Goal: Task Accomplishment & Management: Complete application form

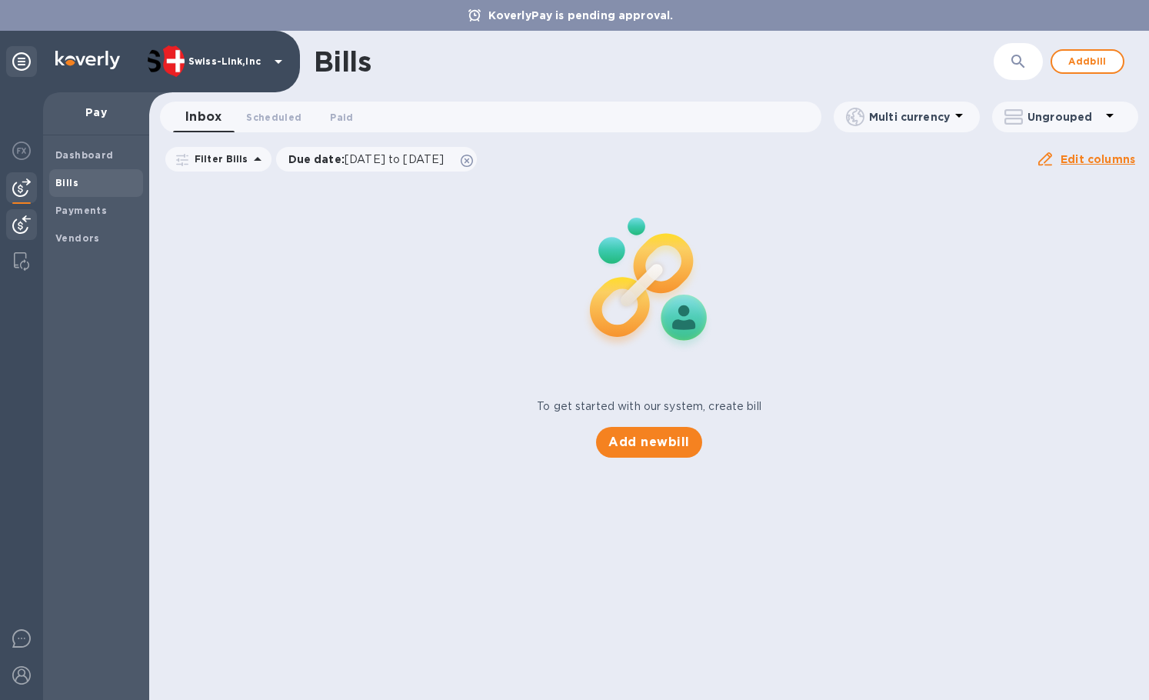
click at [16, 235] on div at bounding box center [21, 226] width 31 height 34
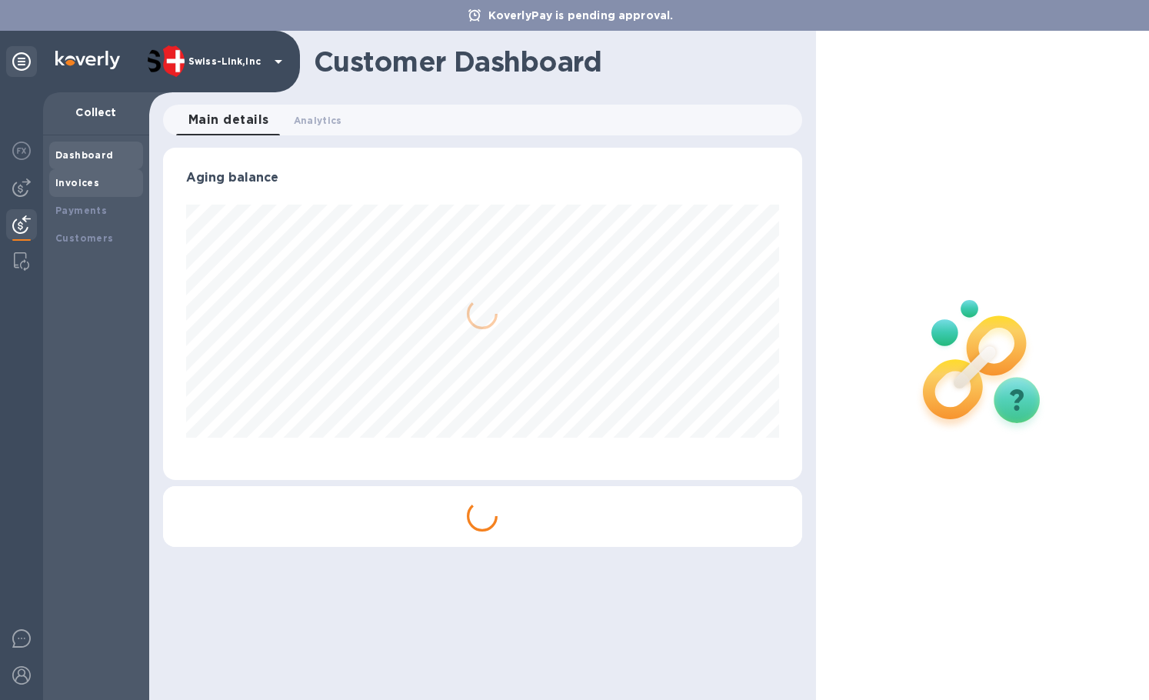
scroll to position [332, 638]
click at [96, 182] on div "Invoices" at bounding box center [96, 182] width 82 height 15
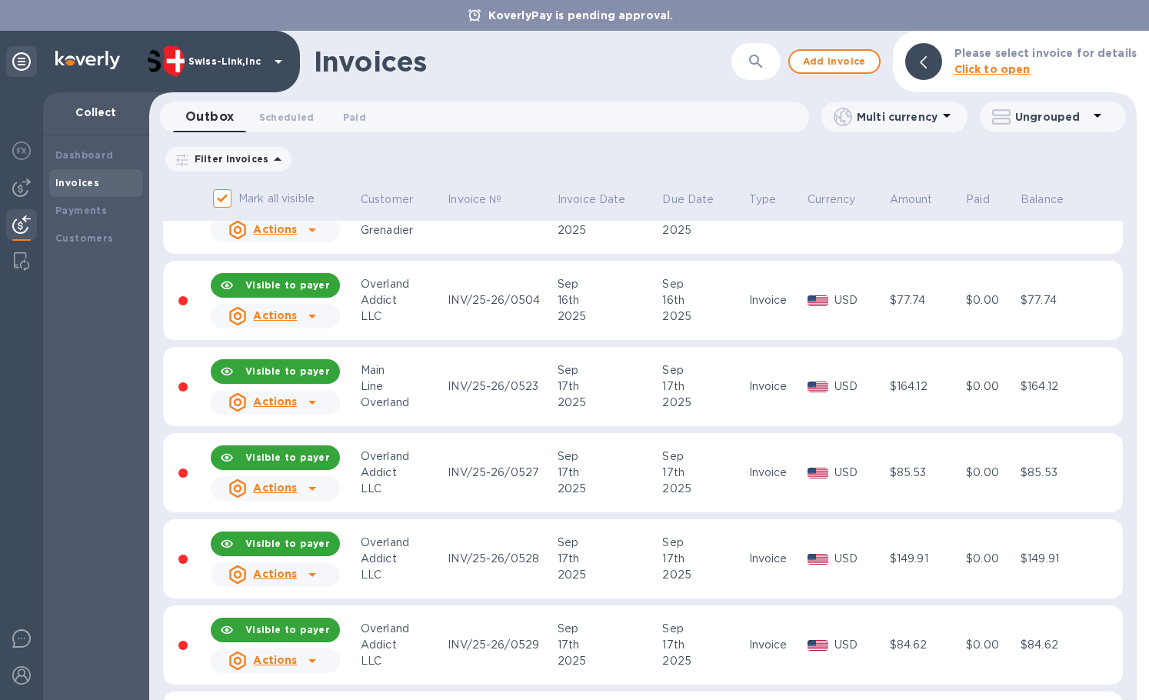
scroll to position [231, 0]
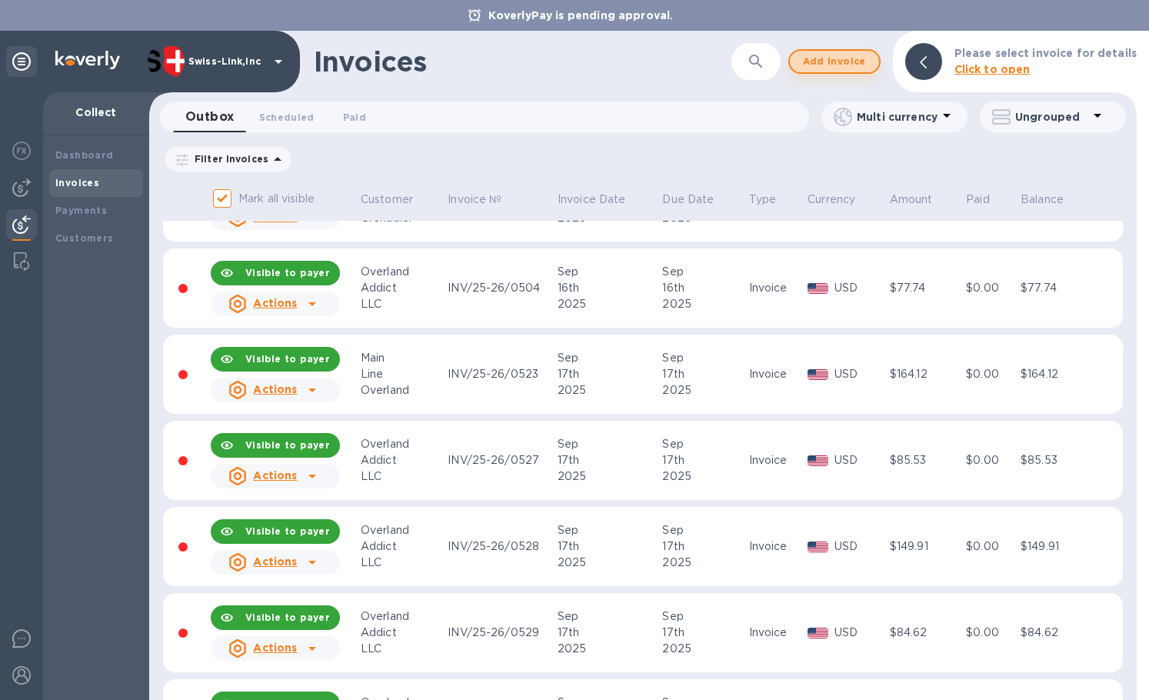
click at [816, 63] on span "Add invoice" at bounding box center [834, 61] width 65 height 18
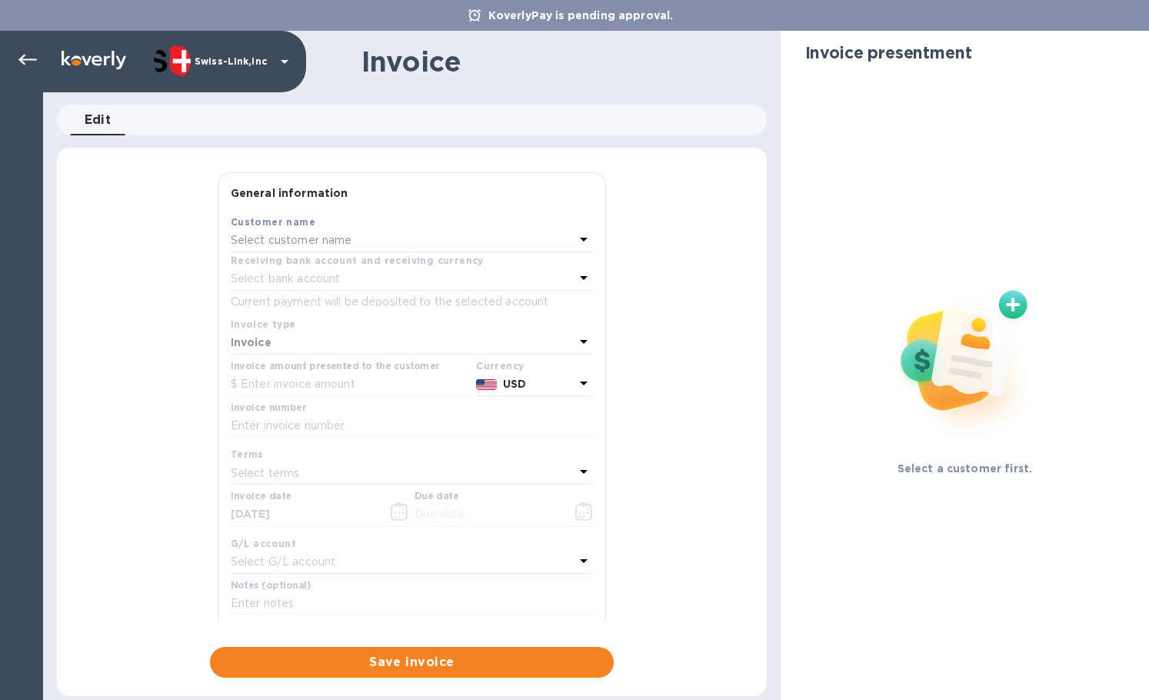
click at [369, 244] on div "Select customer name" at bounding box center [403, 241] width 344 height 22
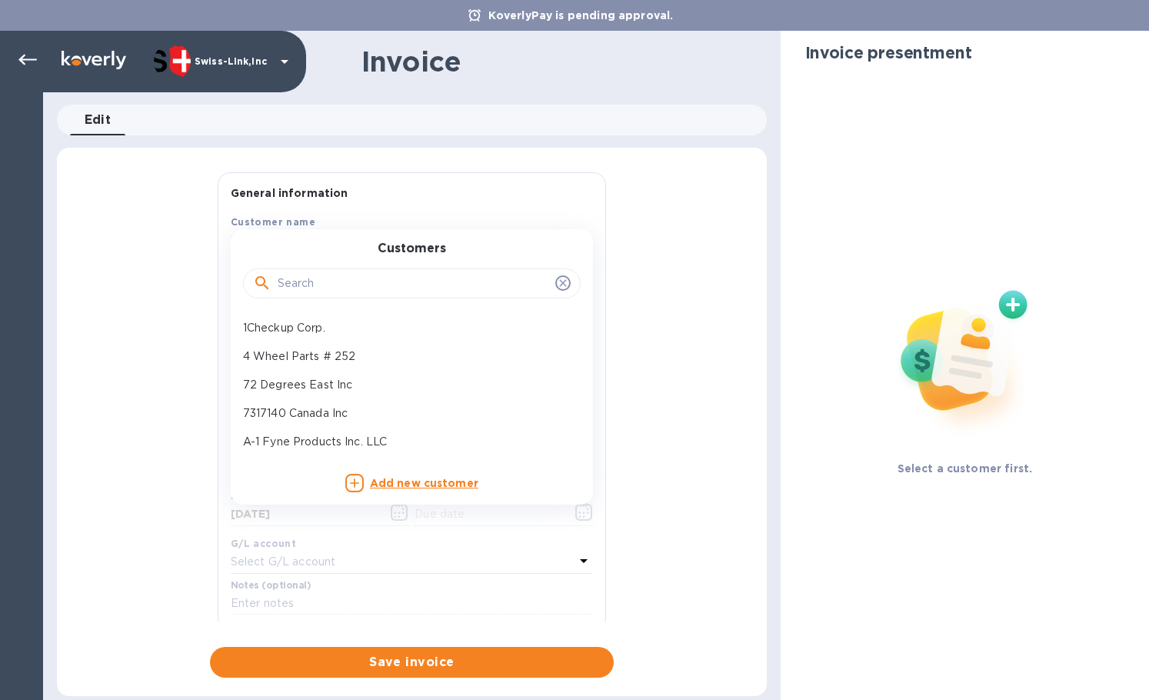
click at [340, 282] on input "text" at bounding box center [414, 283] width 272 height 23
paste input "Overland Add"
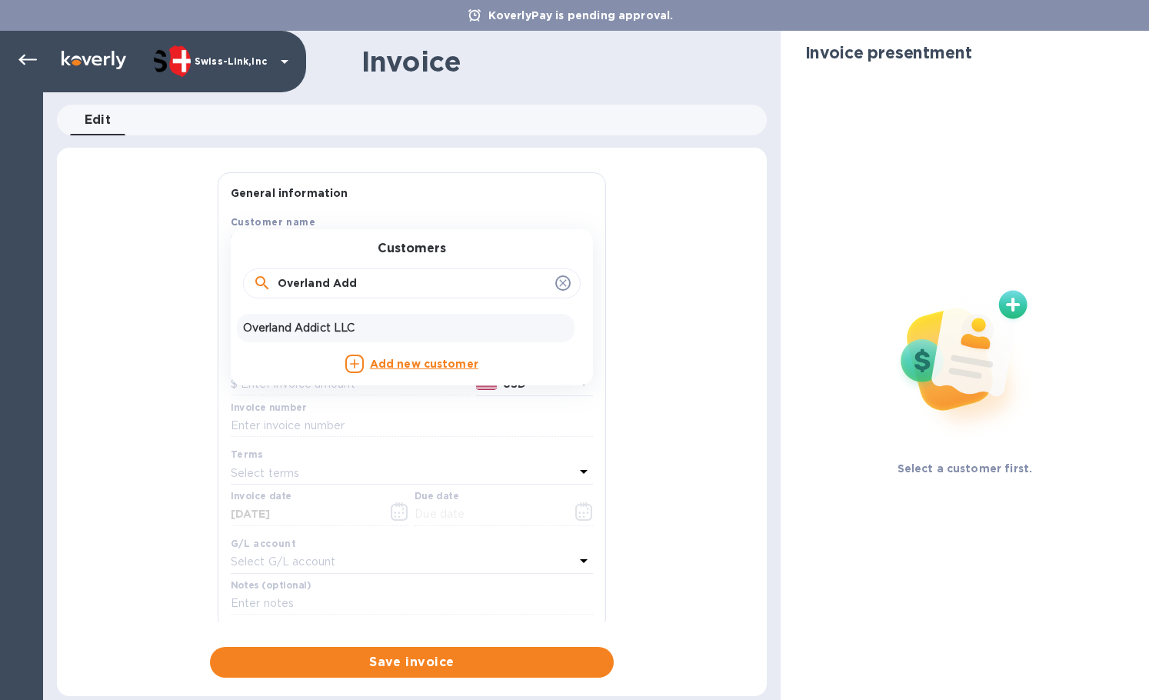
type input "Overland Add"
click at [297, 322] on p "Overland Addict LLC" at bounding box center [405, 328] width 325 height 16
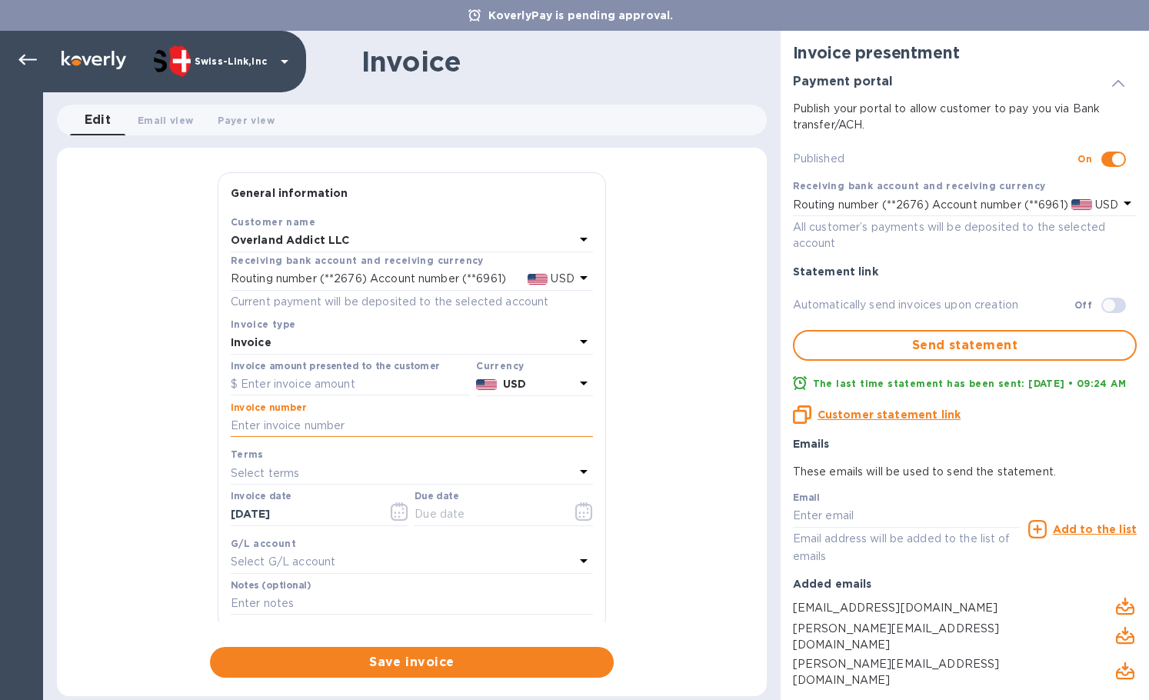
click at [409, 432] on input "text" at bounding box center [412, 426] width 362 height 23
paste input "INV0001425"
type input "INV0001425"
click at [412, 395] on input "text" at bounding box center [350, 384] width 239 height 23
paste input "85.08"
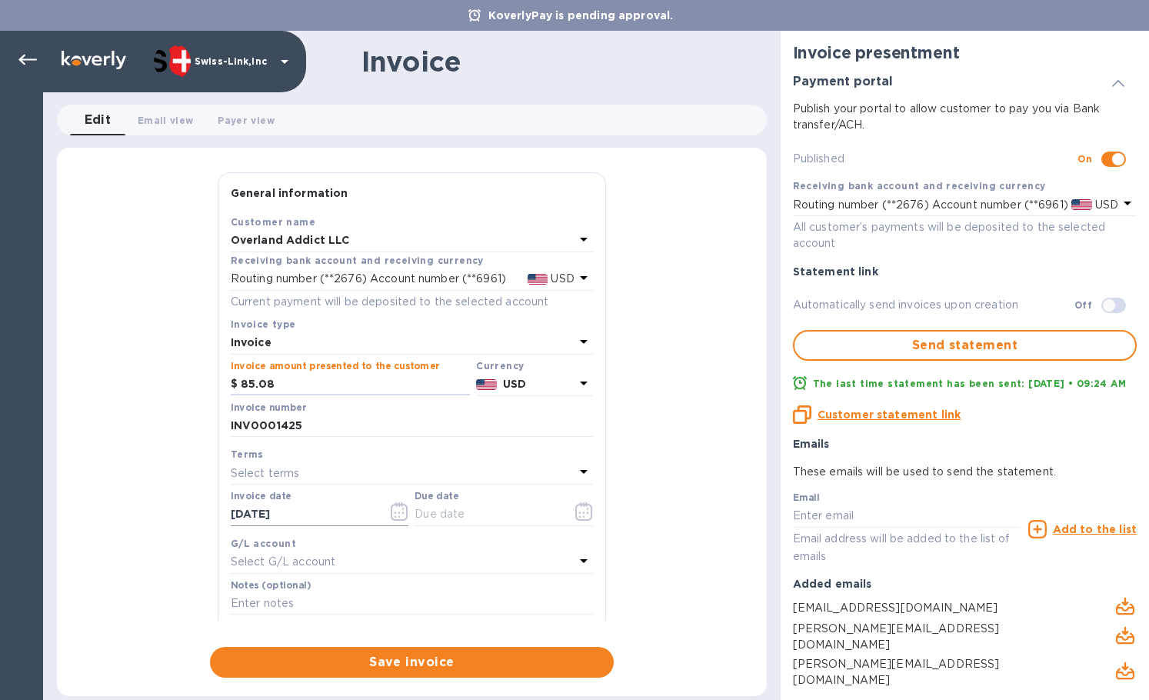
type input "85.08"
drag, startPoint x: 336, startPoint y: 503, endPoint x: 148, endPoint y: 492, distance: 188.8
click at [142, 492] on div "General information Save Customer name Overland Addict LLC Receiving bank accou…" at bounding box center [412, 424] width 710 height 505
click at [464, 508] on input "text" at bounding box center [487, 514] width 145 height 23
paste input "[DATE]"
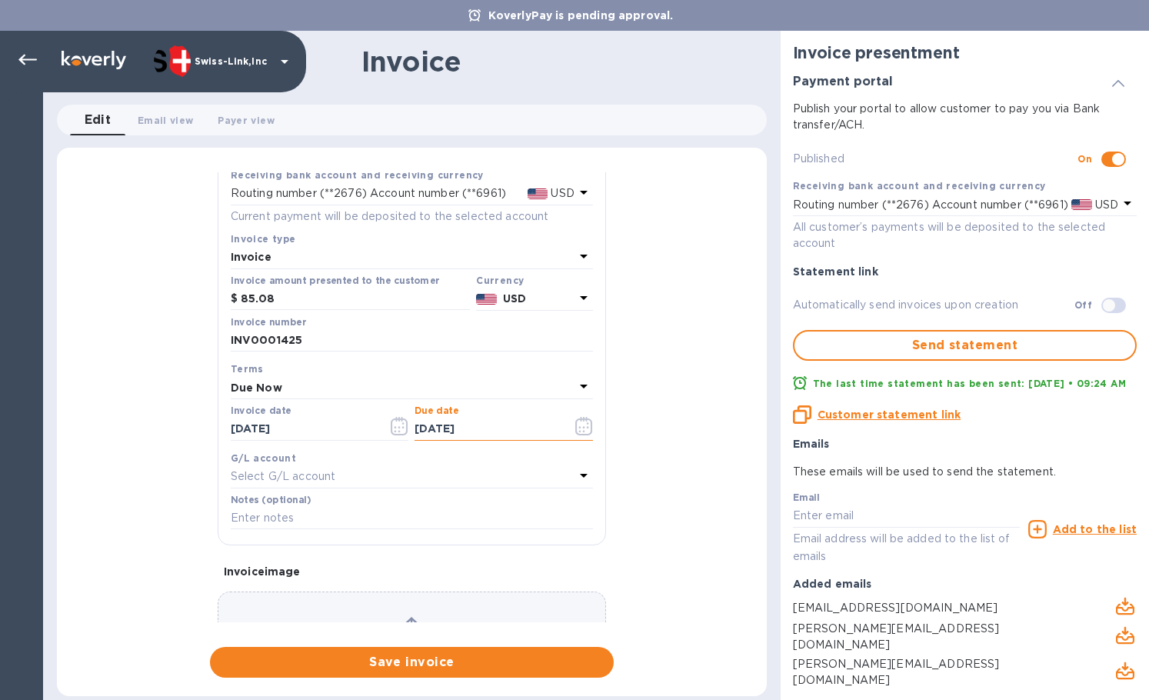
scroll to position [184, 0]
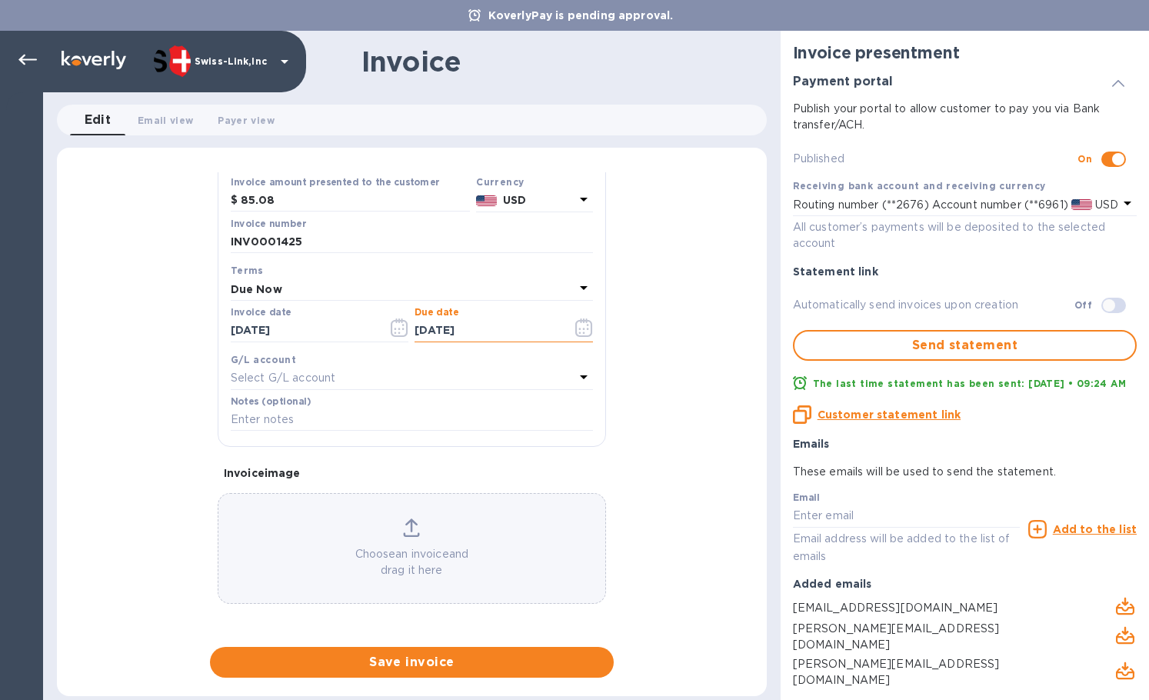
type input "[DATE]"
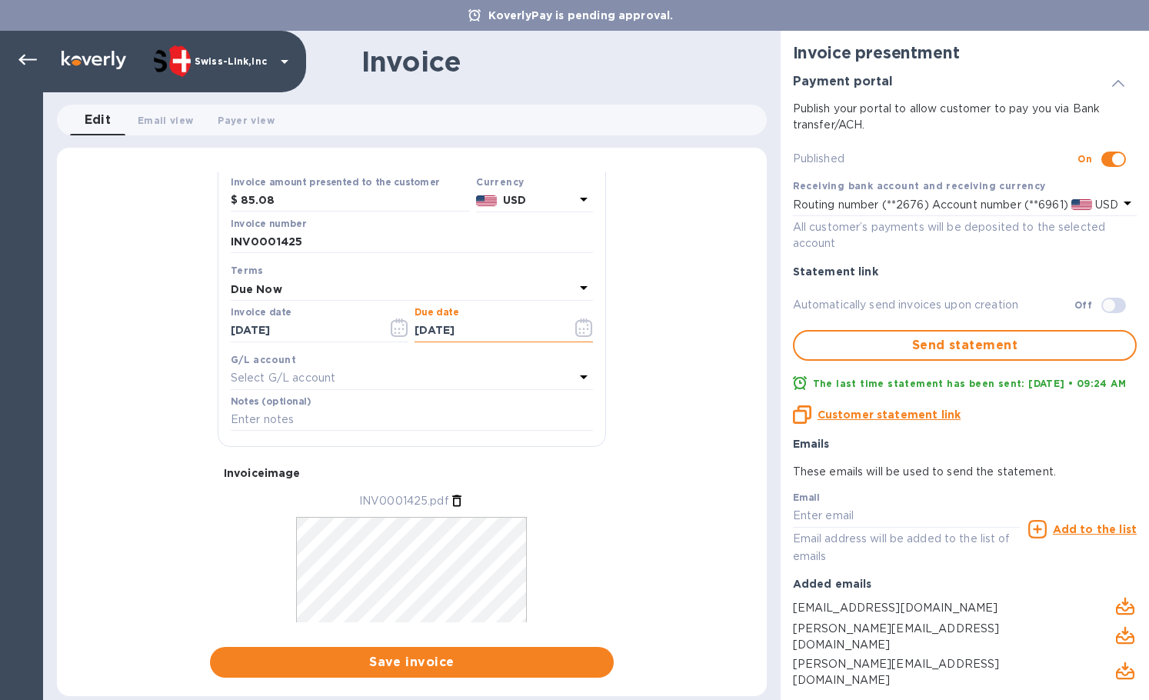
scroll to position [0, 0]
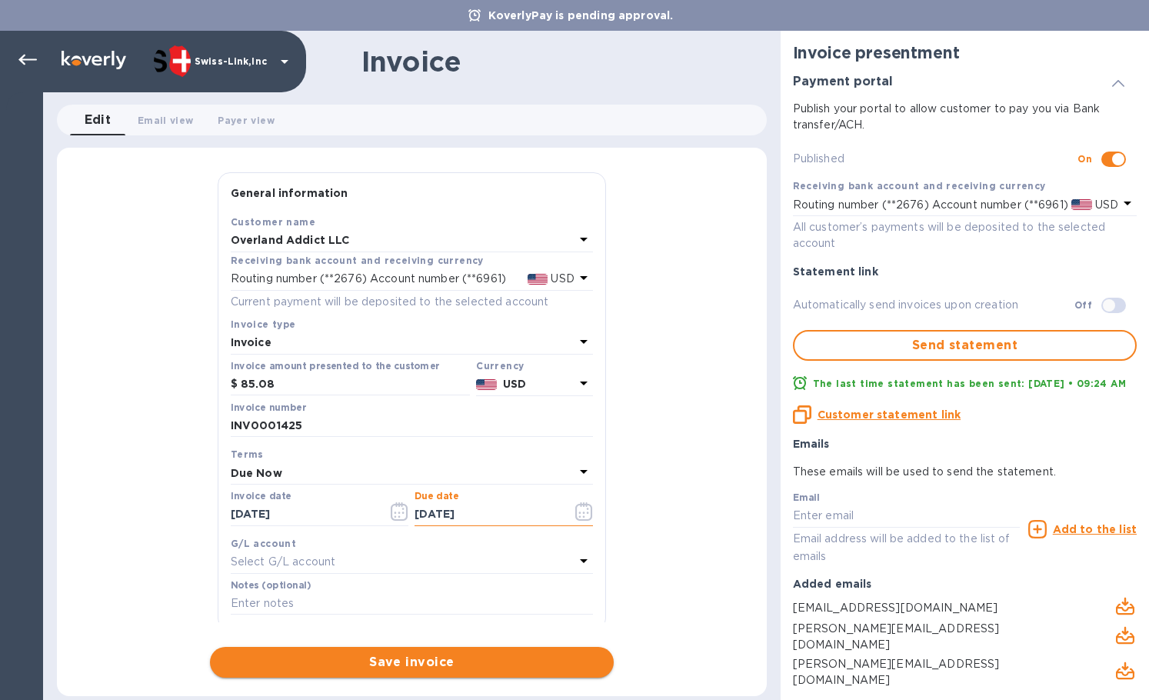
click at [370, 663] on span "Save invoice" at bounding box center [411, 662] width 379 height 18
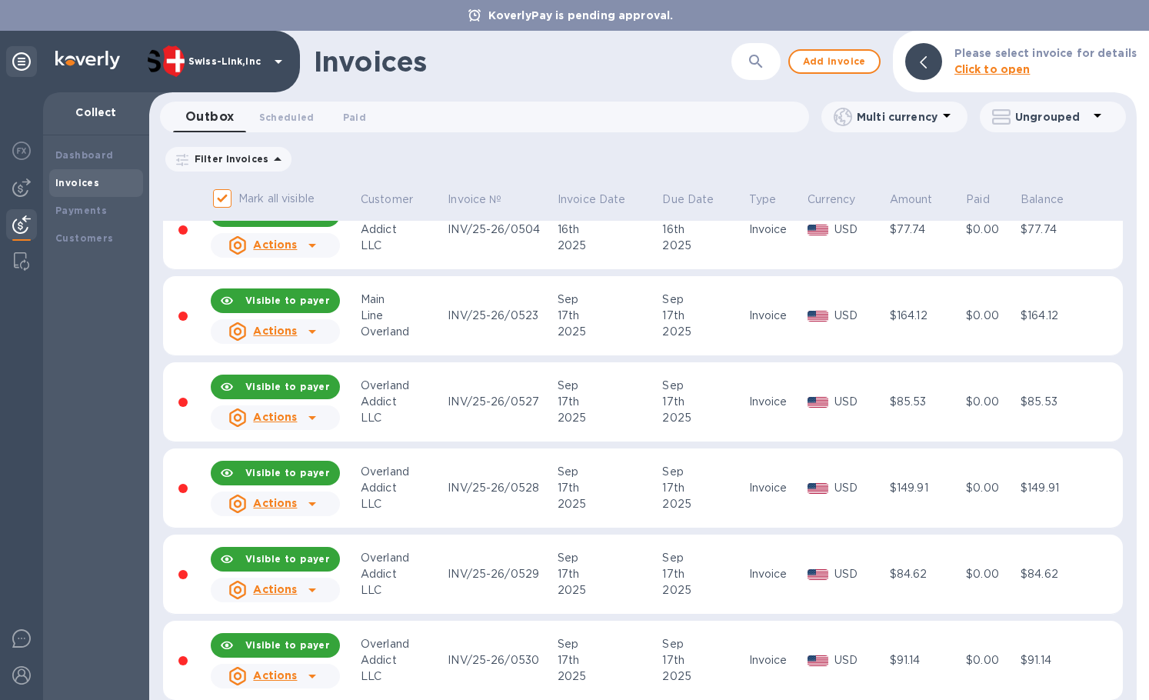
scroll to position [385, 0]
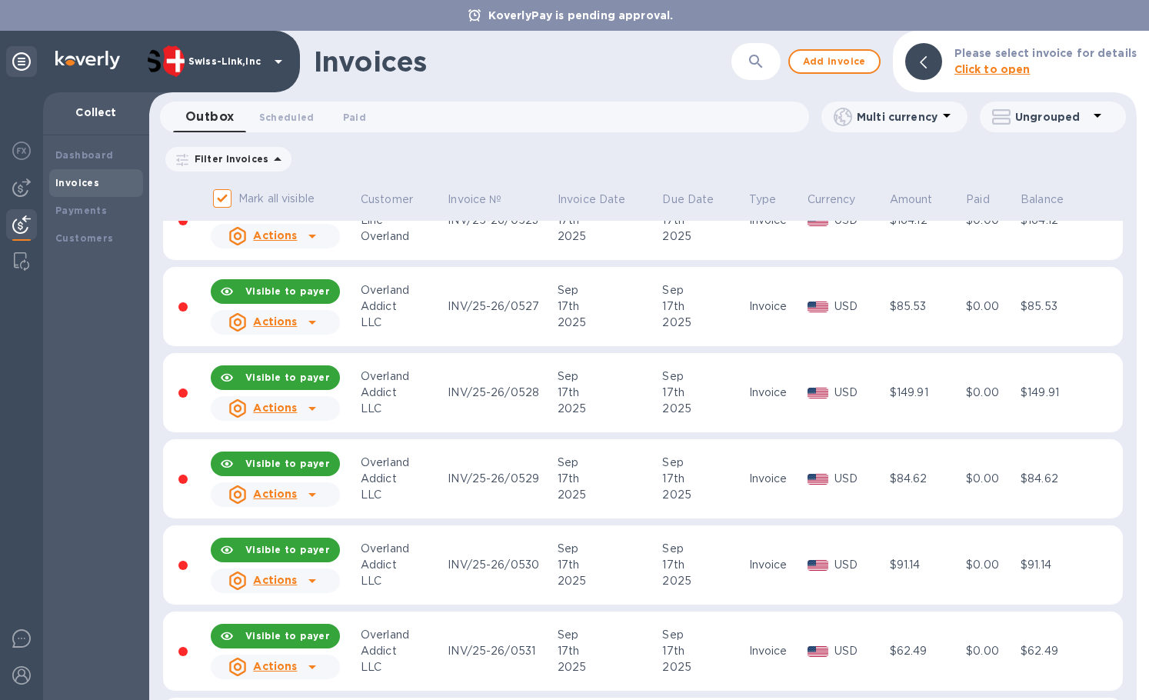
click at [320, 581] on icon at bounding box center [312, 581] width 18 height 18
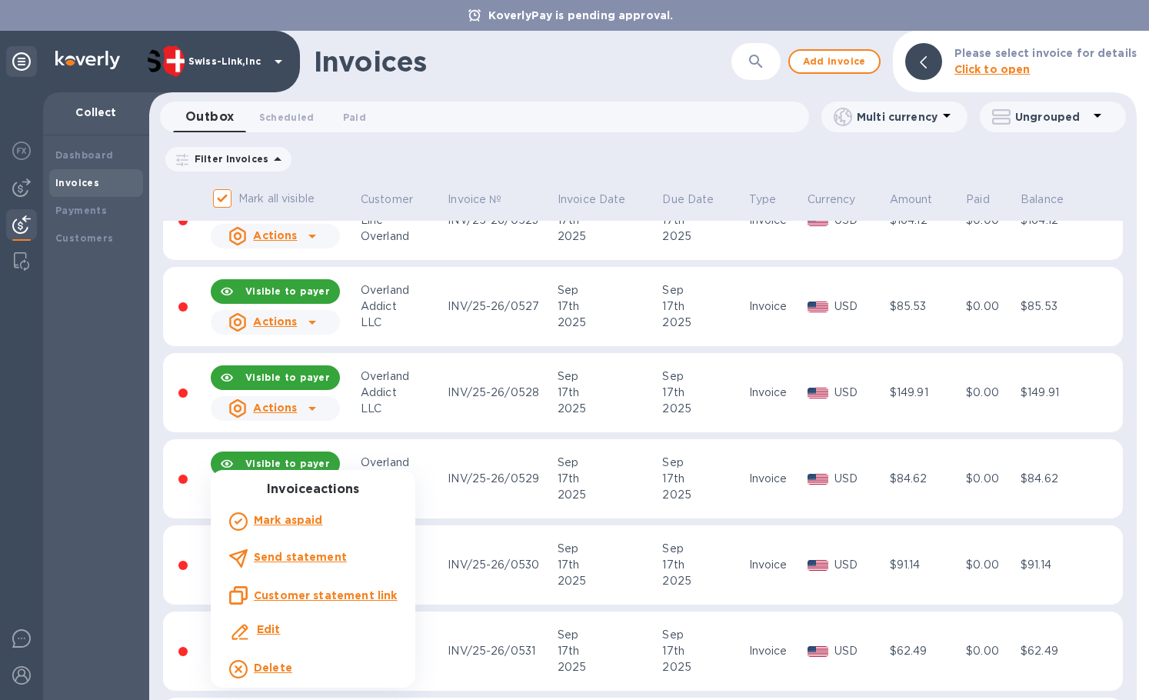
click at [365, 595] on u "Customer statement link" at bounding box center [325, 595] width 143 height 12
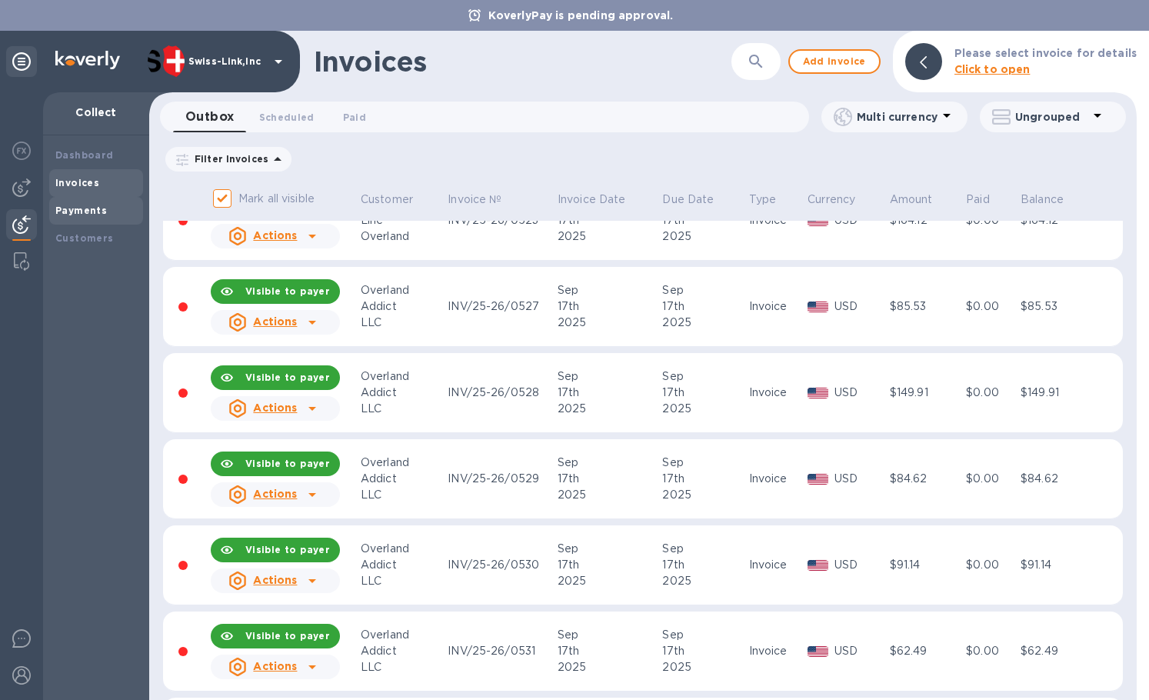
click at [82, 212] on b "Payments" at bounding box center [81, 211] width 52 height 12
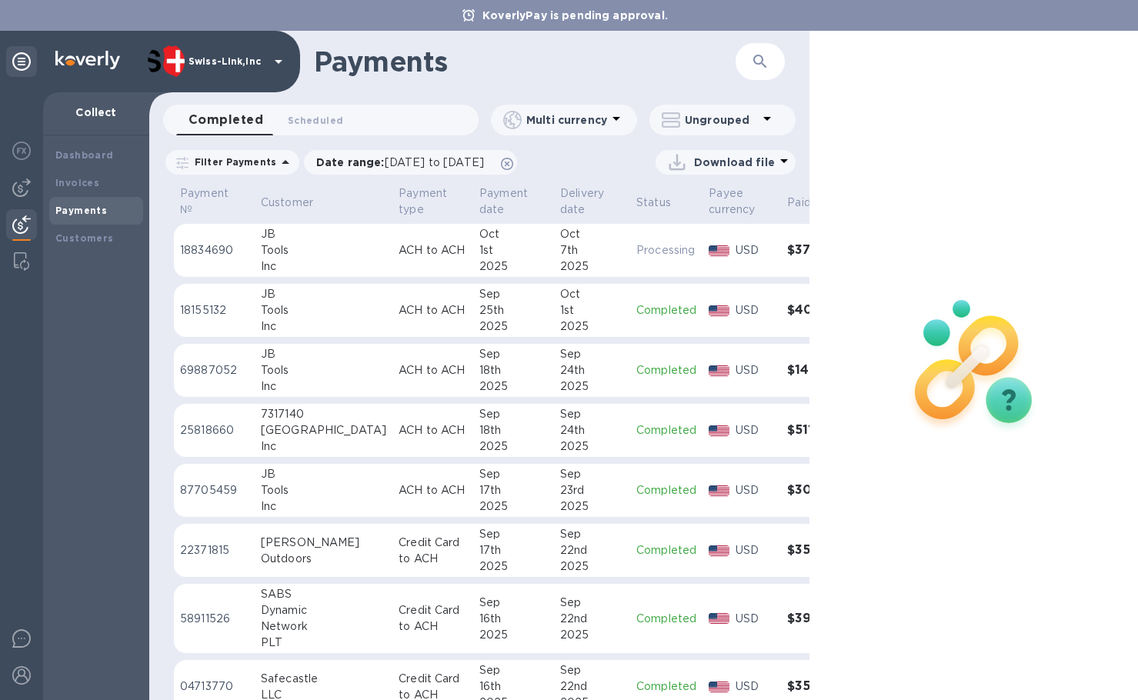
click at [308, 318] on div "Inc" at bounding box center [323, 326] width 125 height 16
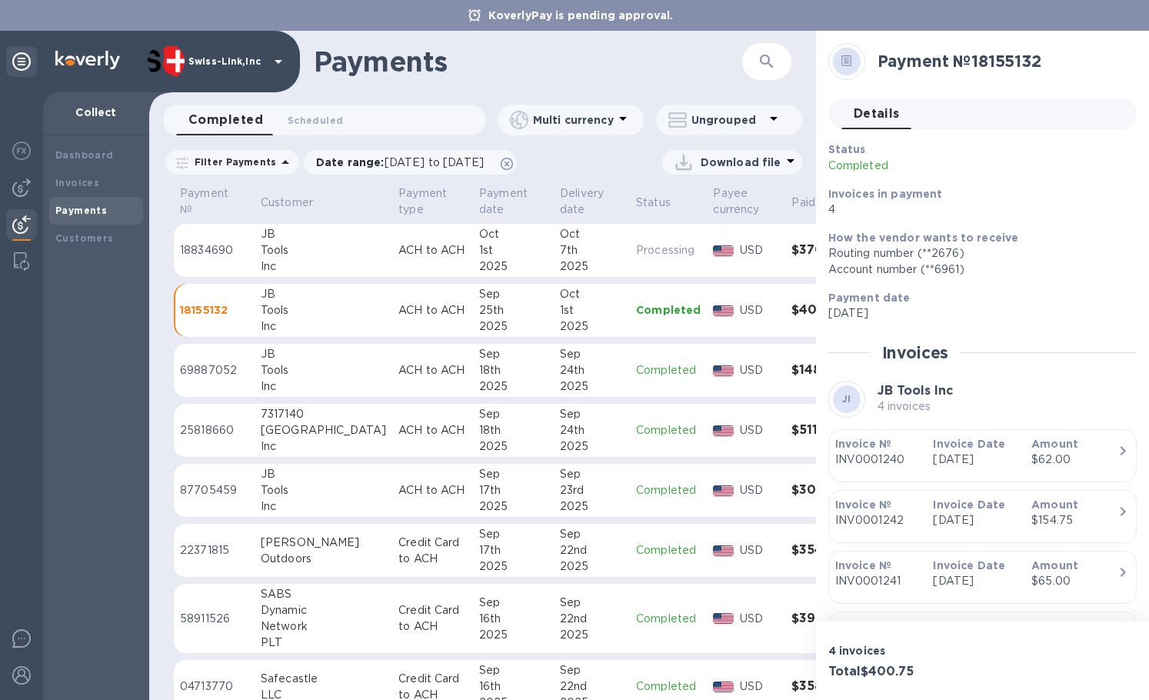
click at [886, 670] on h3 "Total $400.75" at bounding box center [902, 672] width 148 height 15
copy h3 "400.75"
click at [989, 48] on div "Payment № 18155132" at bounding box center [1001, 61] width 259 height 32
click at [999, 66] on h2 "Payment № 18155132" at bounding box center [1001, 61] width 247 height 19
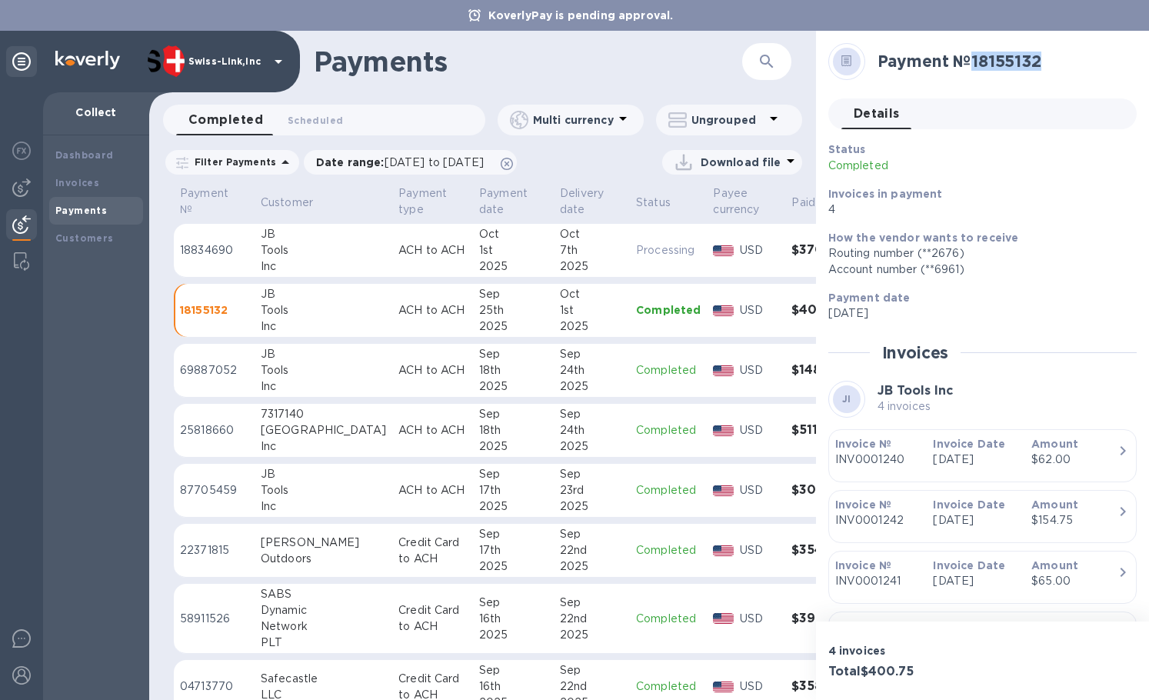
click at [999, 66] on h2 "Payment № 18155132" at bounding box center [1001, 61] width 247 height 19
copy h2 "18155132"
click at [268, 236] on div "JB" at bounding box center [323, 234] width 125 height 16
click at [887, 668] on h3 "Total $370.80" at bounding box center [902, 672] width 148 height 15
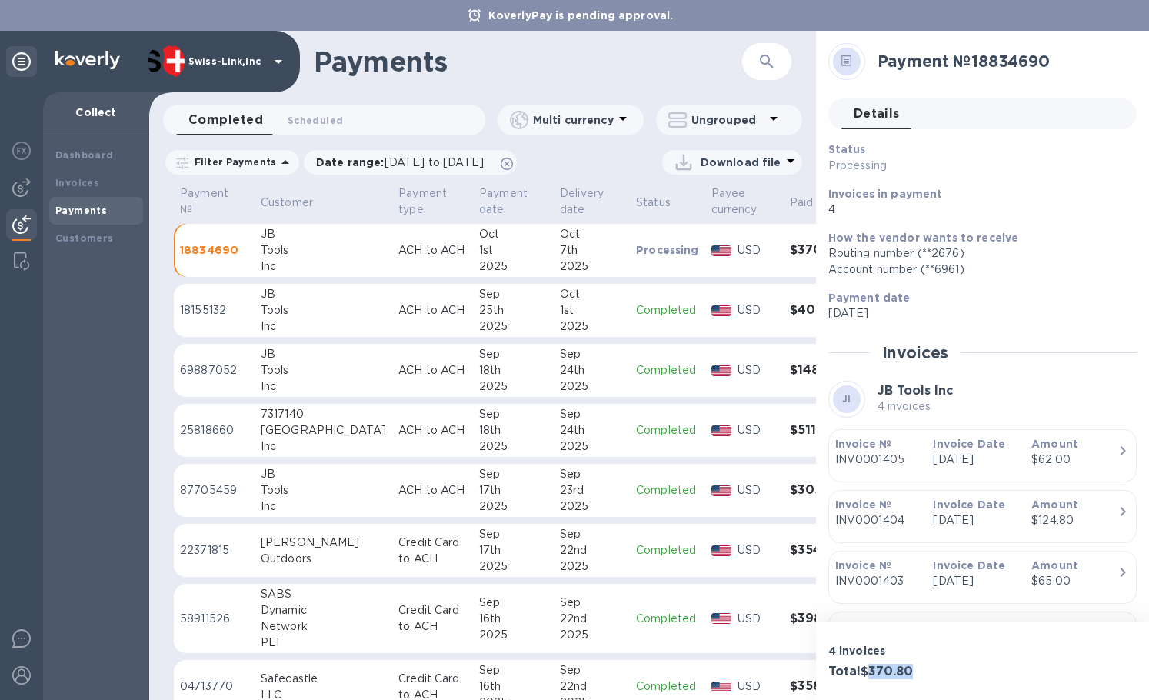
copy h3 "370.80"
click at [1022, 70] on h2 "Payment № 18834690" at bounding box center [1001, 61] width 247 height 19
copy h2 "18834690"
click at [88, 343] on div "Dashboard Invoices Payments Customers" at bounding box center [96, 417] width 106 height 565
